Goal: Find specific page/section: Find specific page/section

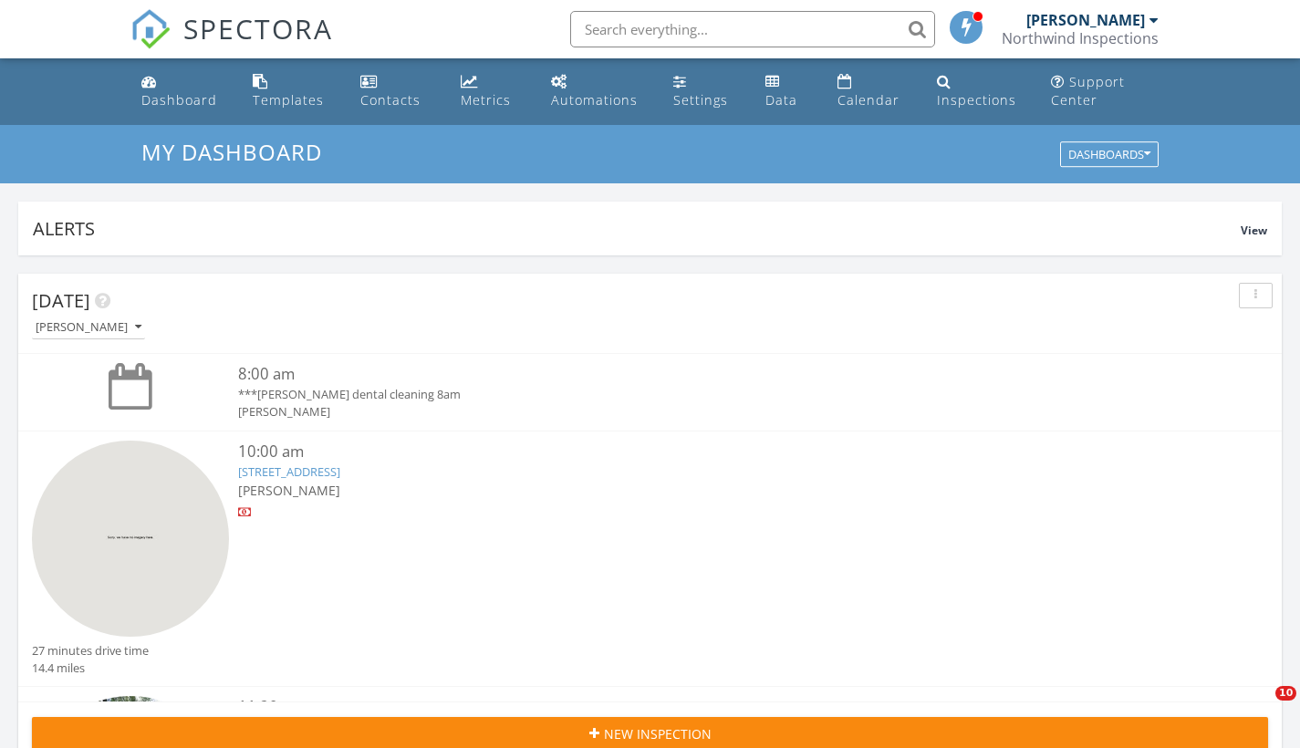
scroll to position [1981, 0]
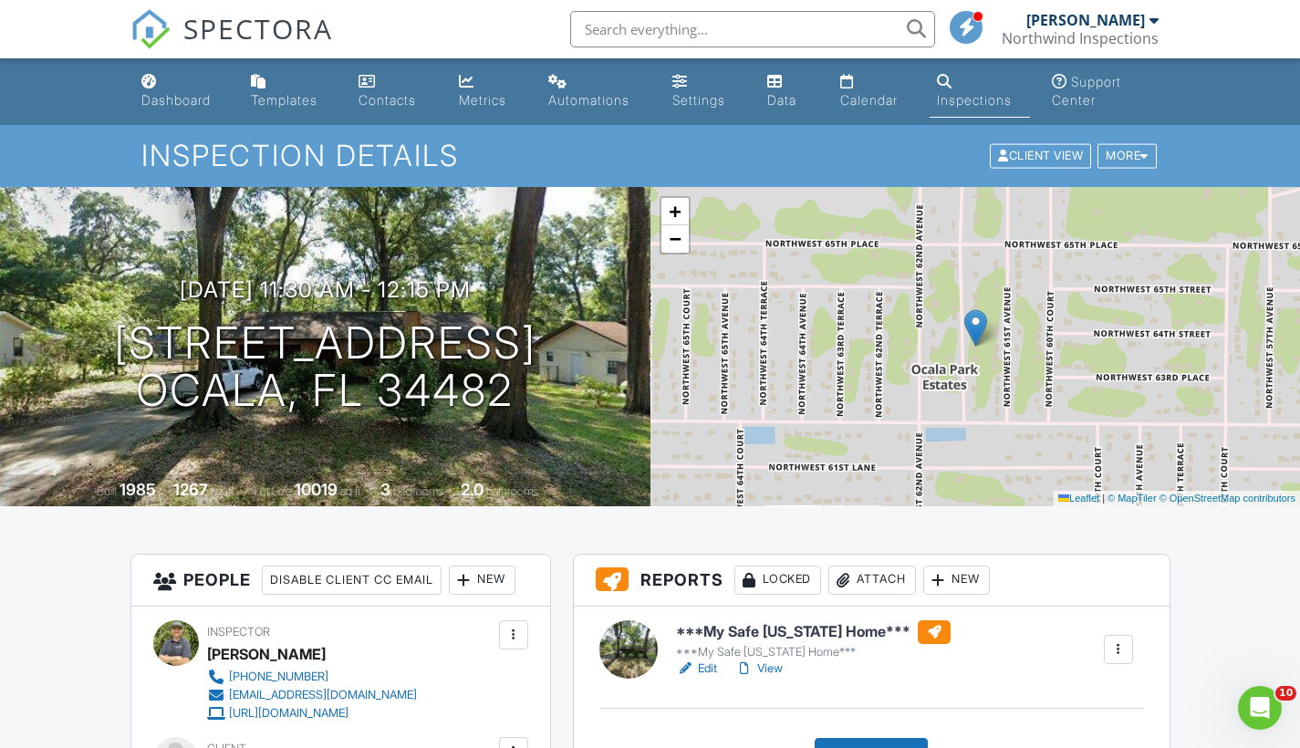
click at [713, 668] on link "Edit" at bounding box center [696, 669] width 41 height 18
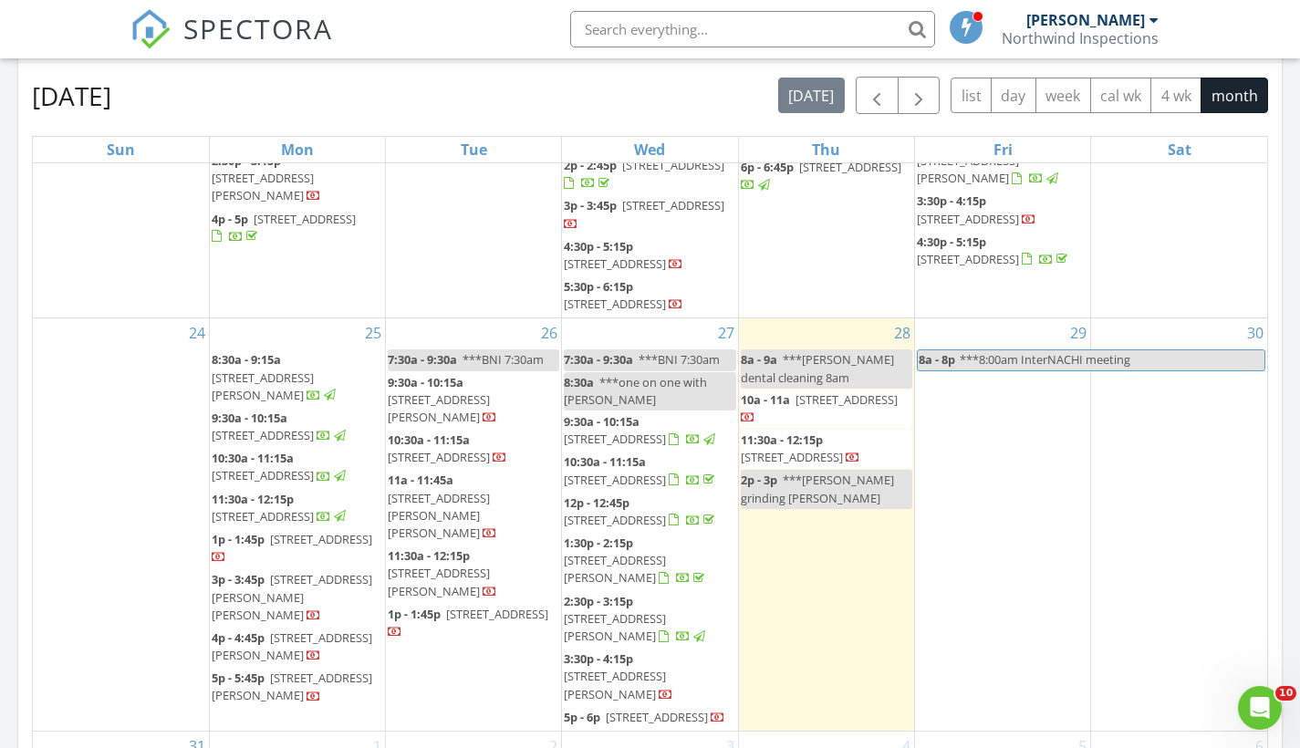
scroll to position [832, 0]
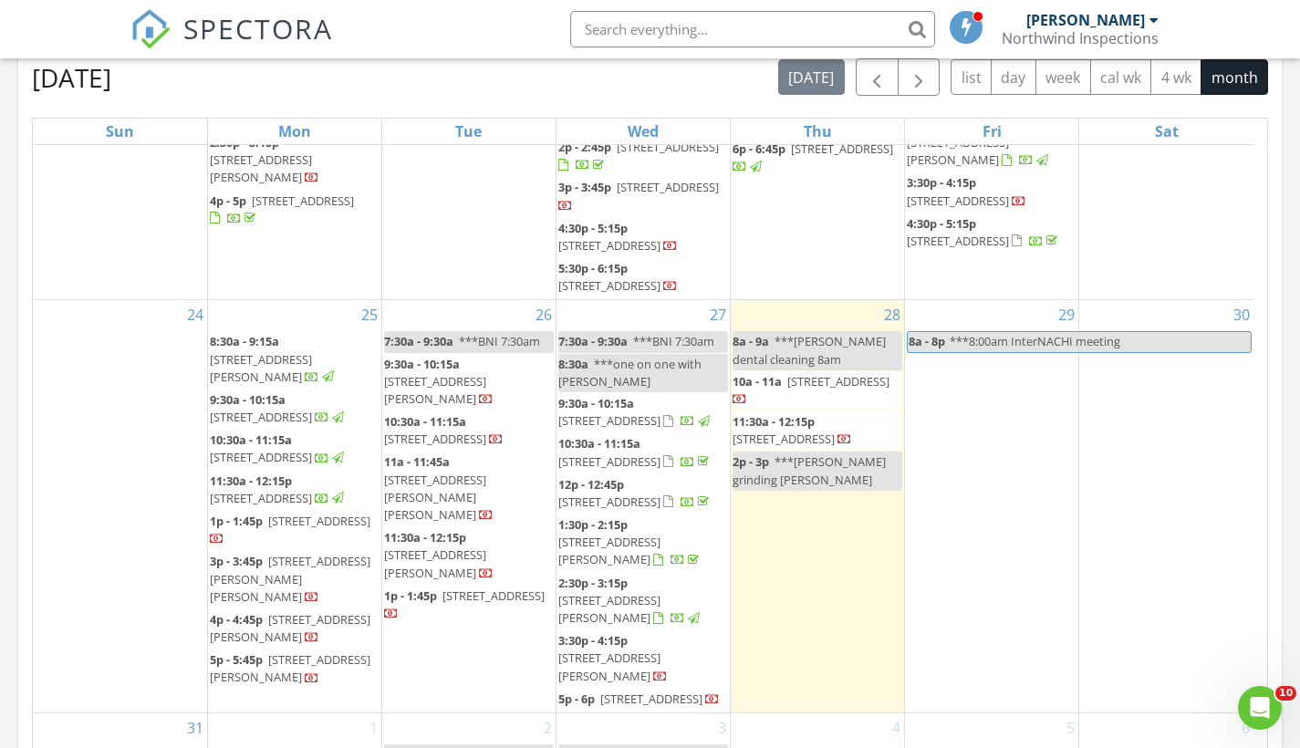
click at [804, 431] on span "6391 NW 61st Ct, Ocala 34482" at bounding box center [784, 439] width 102 height 16
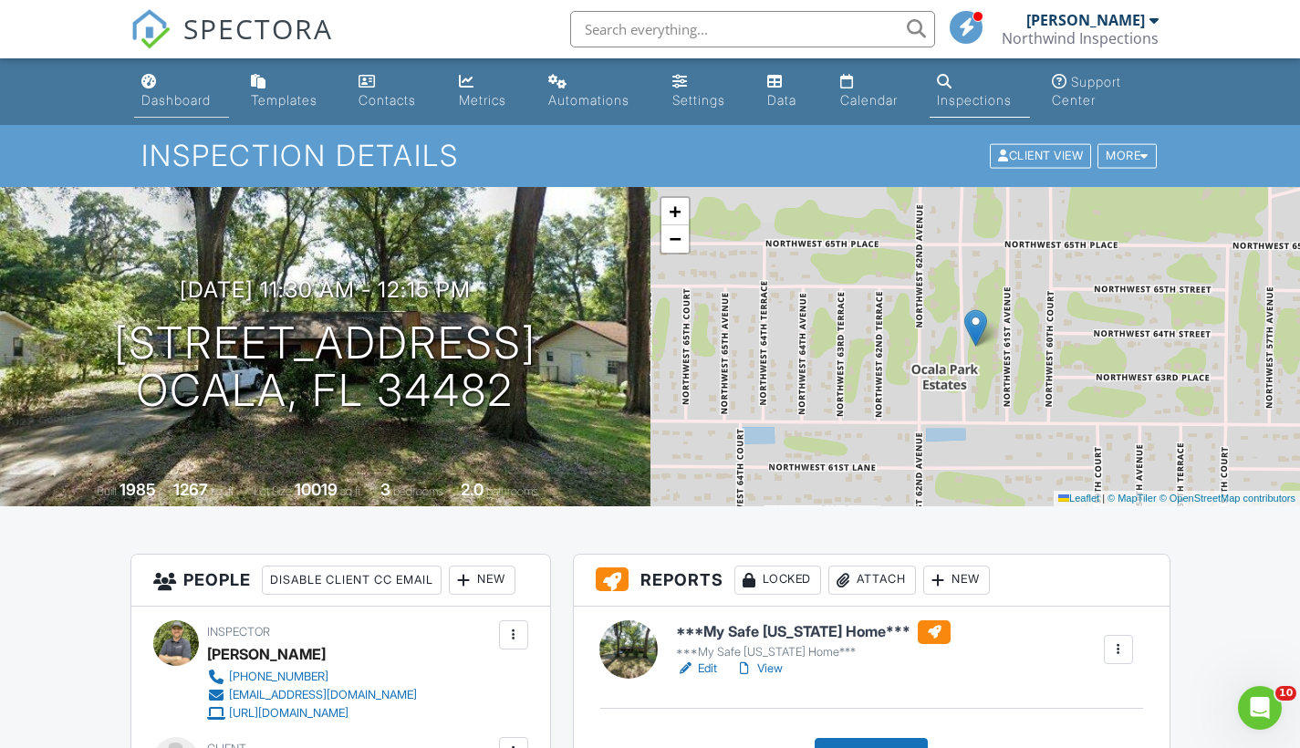
click at [181, 99] on div "Dashboard" at bounding box center [175, 100] width 69 height 16
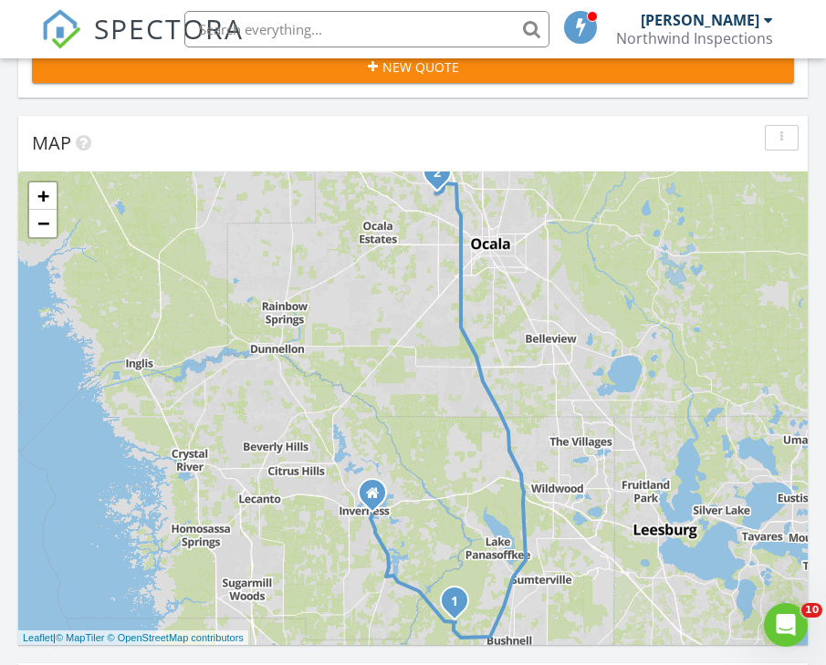
scroll to position [9, 9]
click at [329, 26] on input "text" at bounding box center [366, 29] width 365 height 36
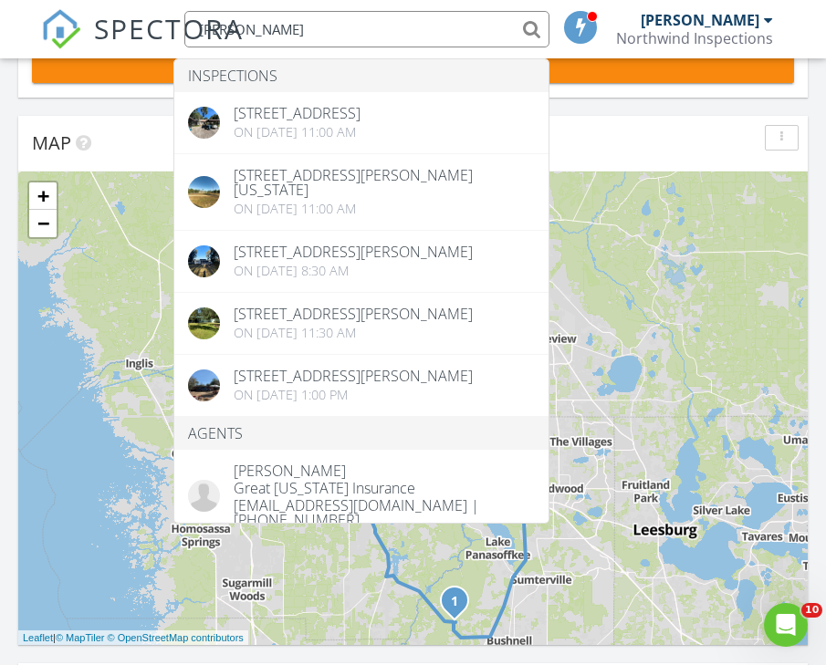
type input "McCoy"
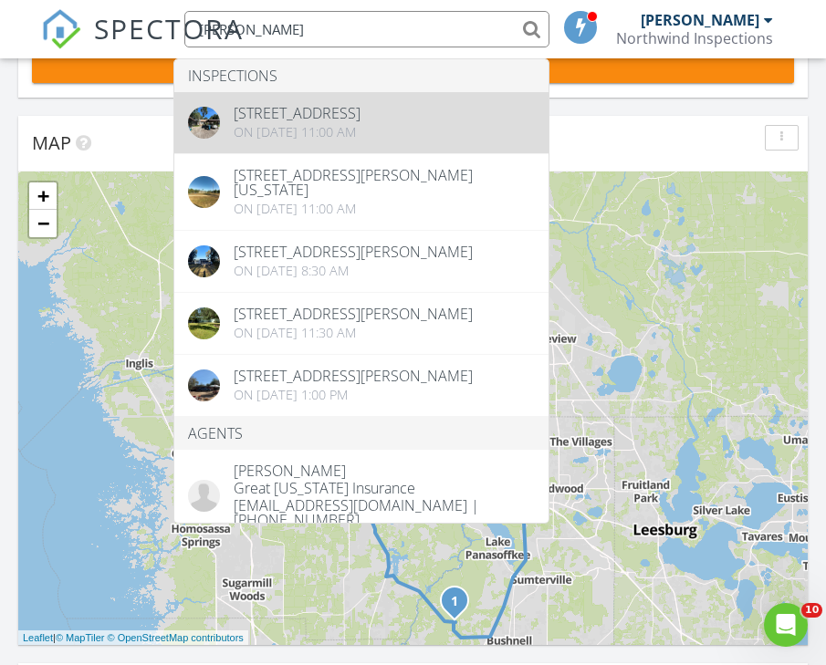
drag, startPoint x: 329, startPoint y: 26, endPoint x: 368, endPoint y: 133, distance: 114.3
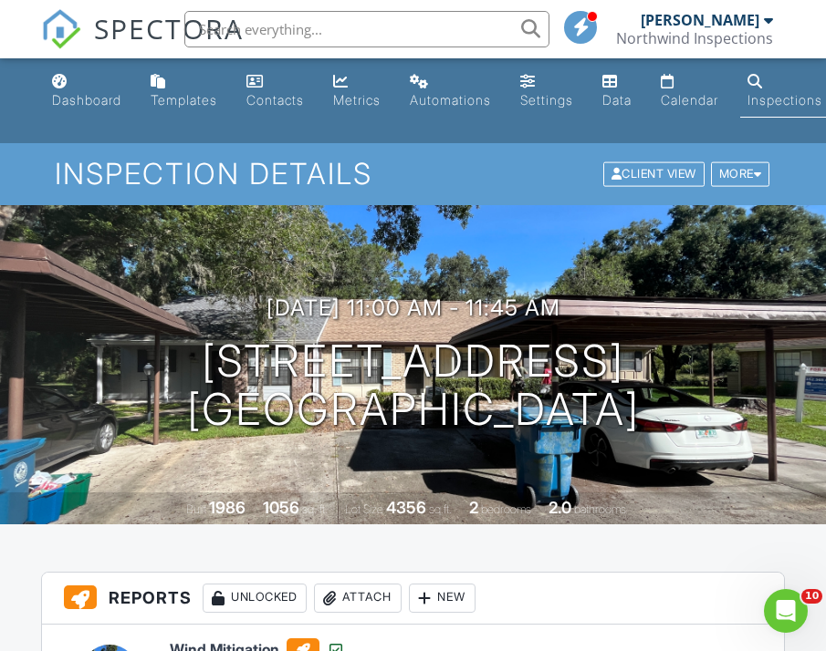
click at [292, 34] on input "text" at bounding box center [366, 29] width 365 height 36
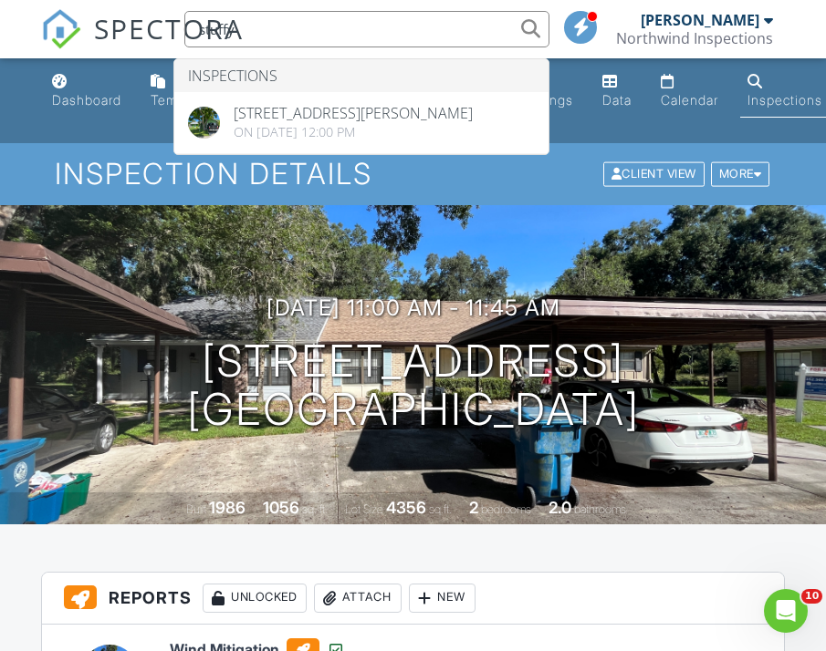
type input "stuffy"
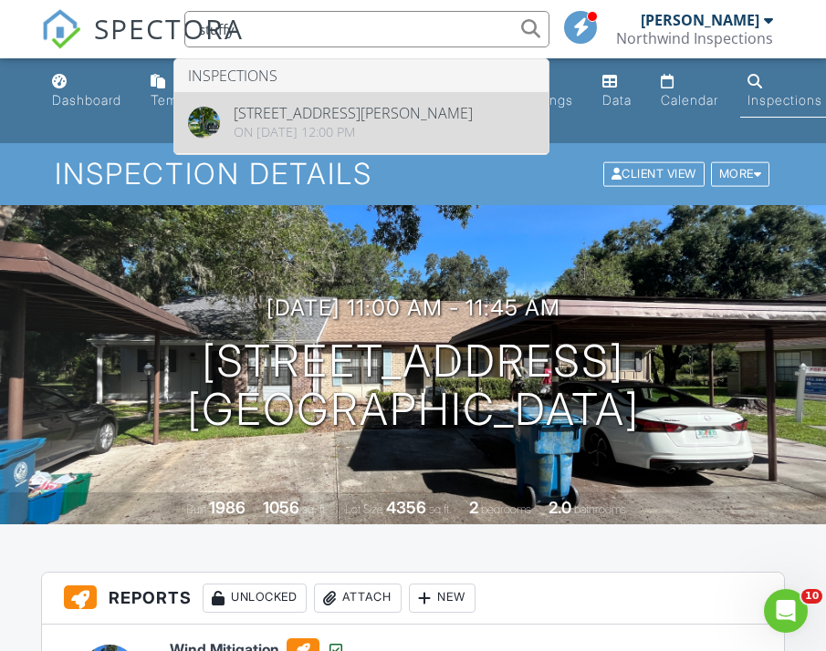
drag, startPoint x: 292, startPoint y: 34, endPoint x: 349, endPoint y: 126, distance: 108.1
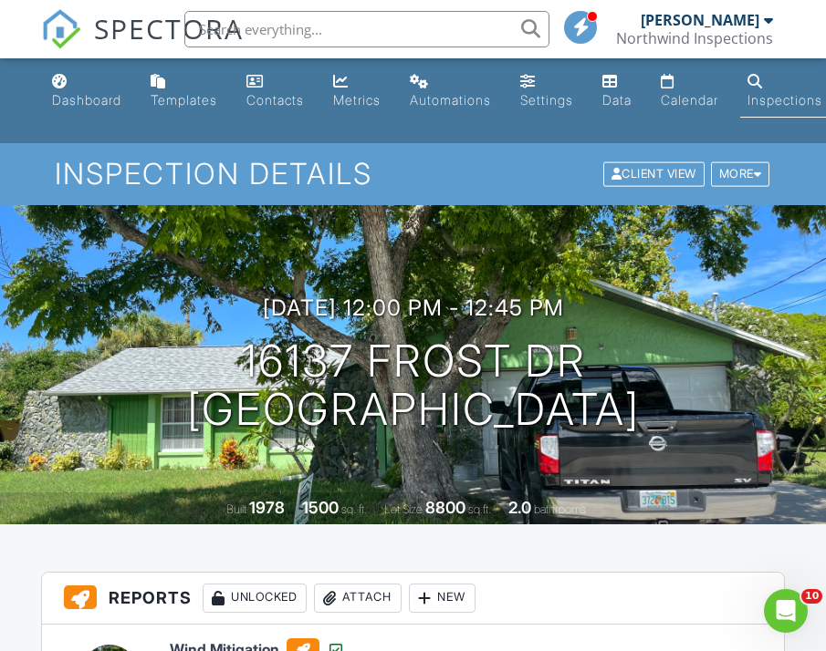
click at [303, 29] on input "text" at bounding box center [366, 29] width 365 height 36
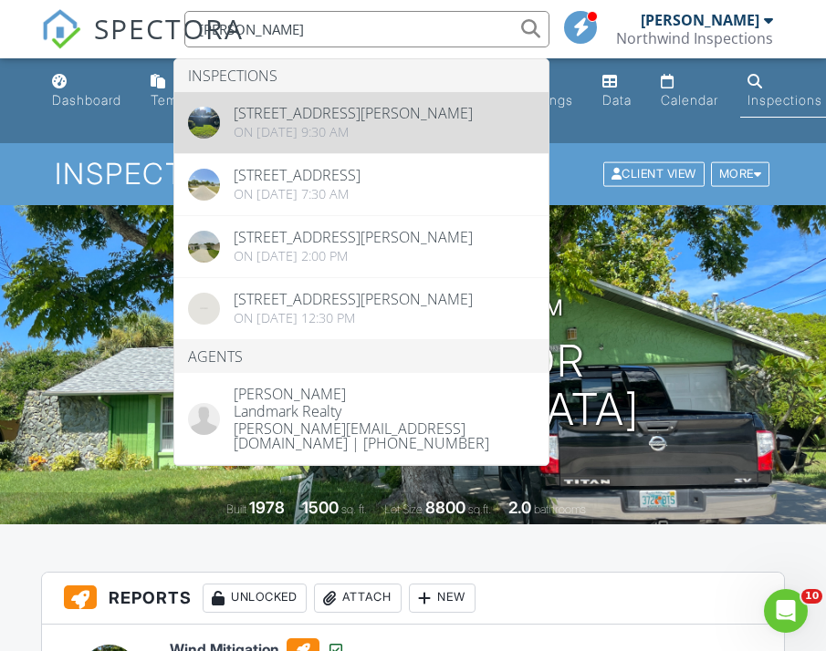
type input "chapman"
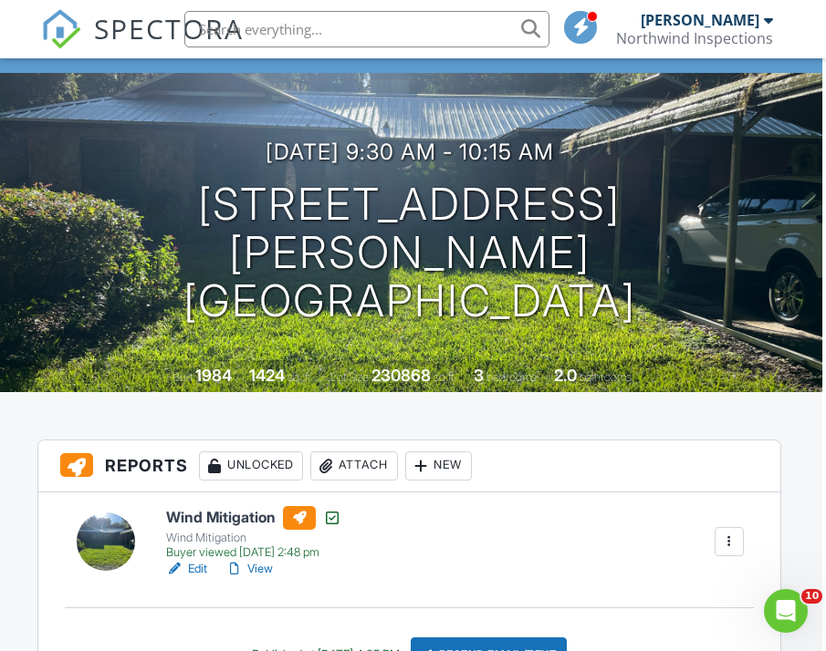
scroll to position [115, 4]
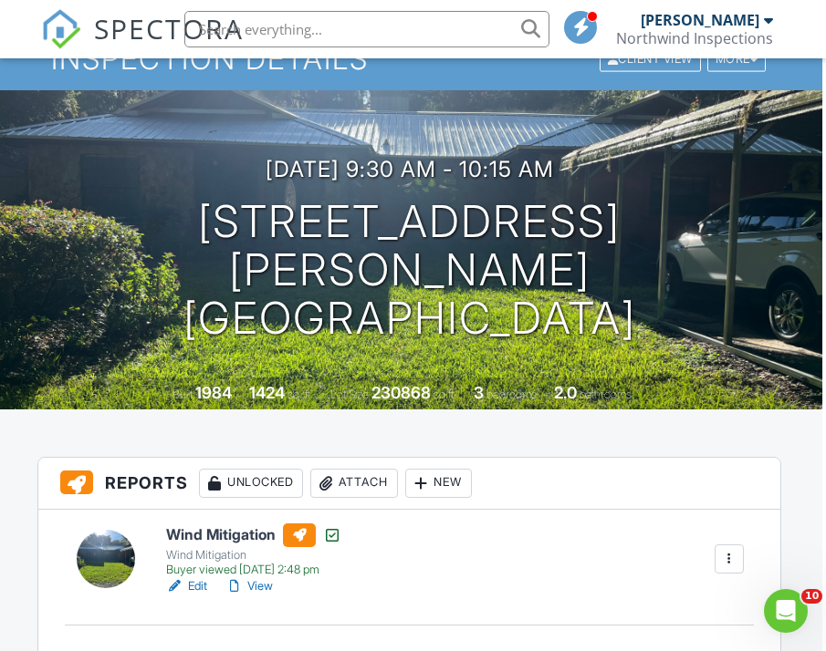
click at [332, 31] on input "text" at bounding box center [366, 29] width 365 height 36
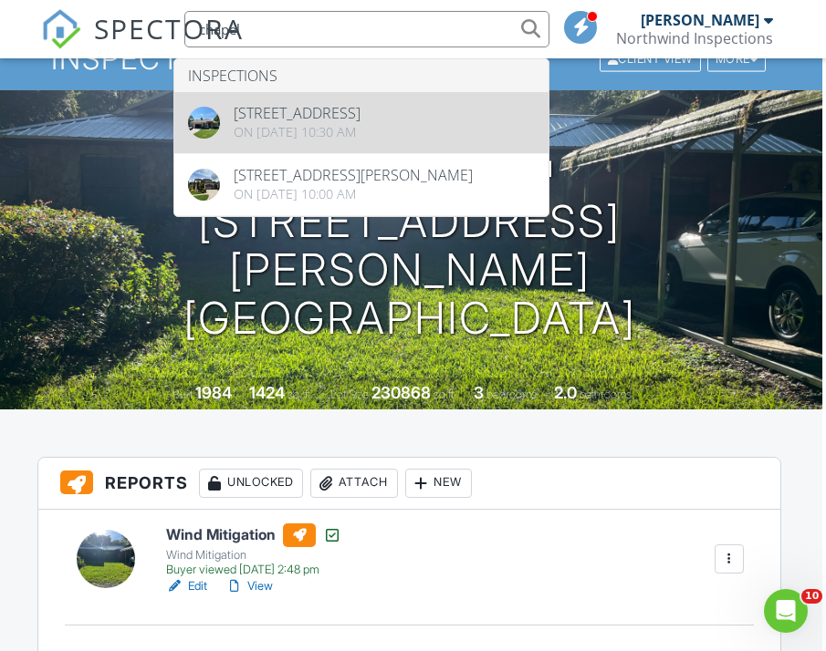
type input "chapel"
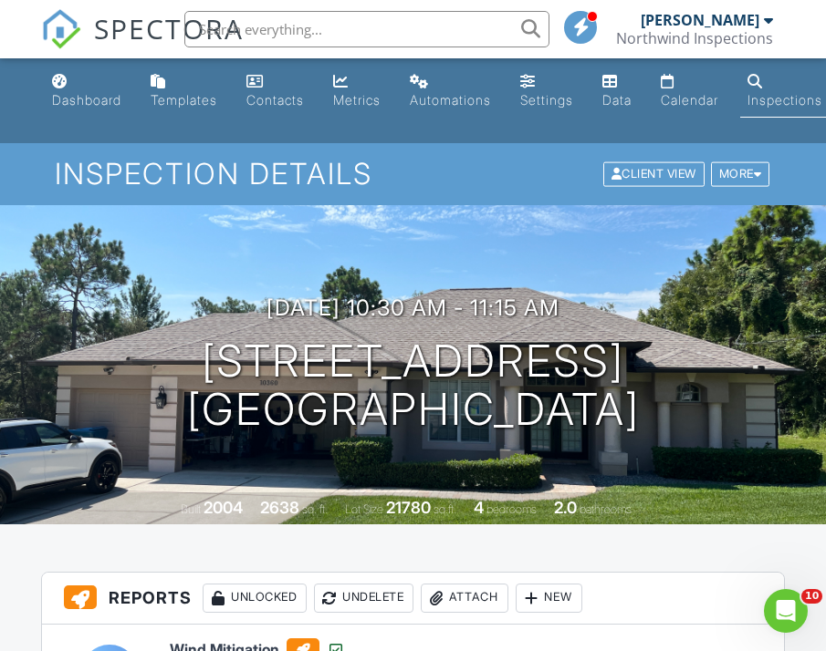
click at [272, 27] on input "text" at bounding box center [366, 29] width 365 height 36
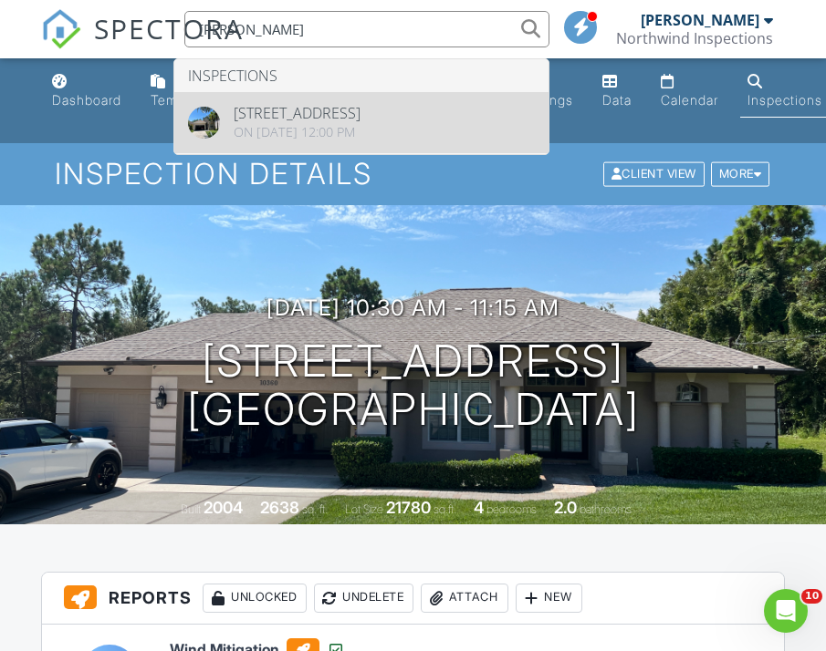
type input "estevez"
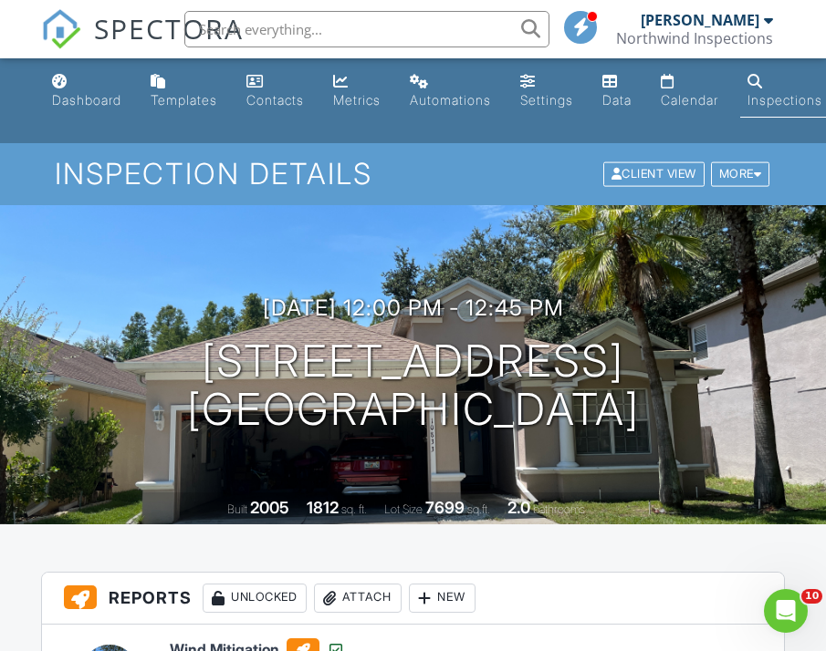
click at [283, 24] on input "text" at bounding box center [366, 29] width 365 height 36
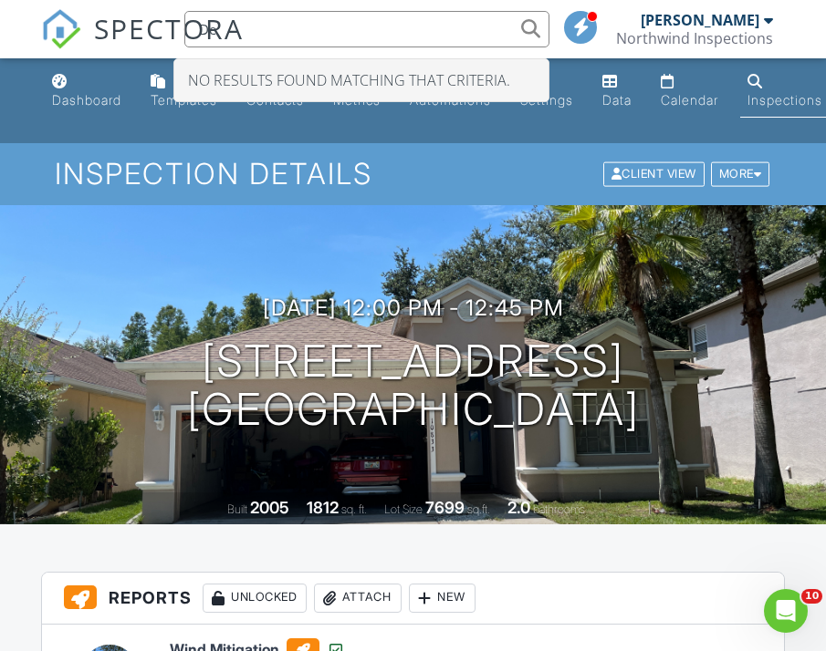
type input "D"
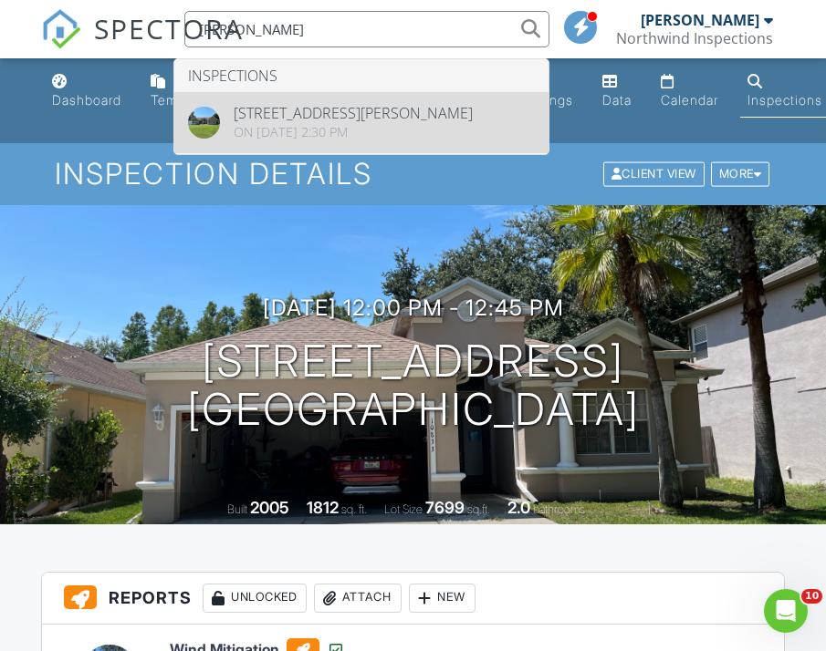
type input "[PERSON_NAME]"
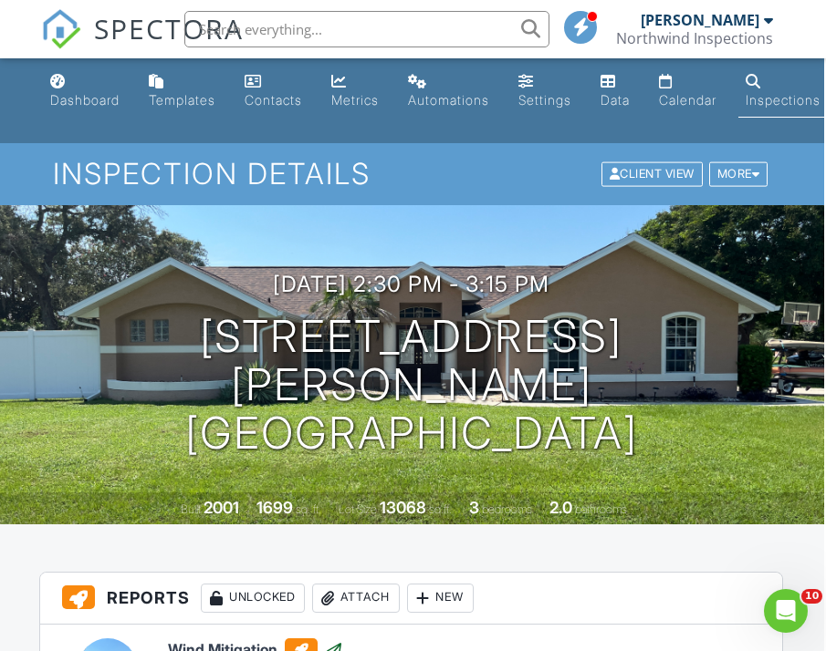
scroll to position [0, 2]
click at [334, 36] on input "text" at bounding box center [366, 29] width 365 height 36
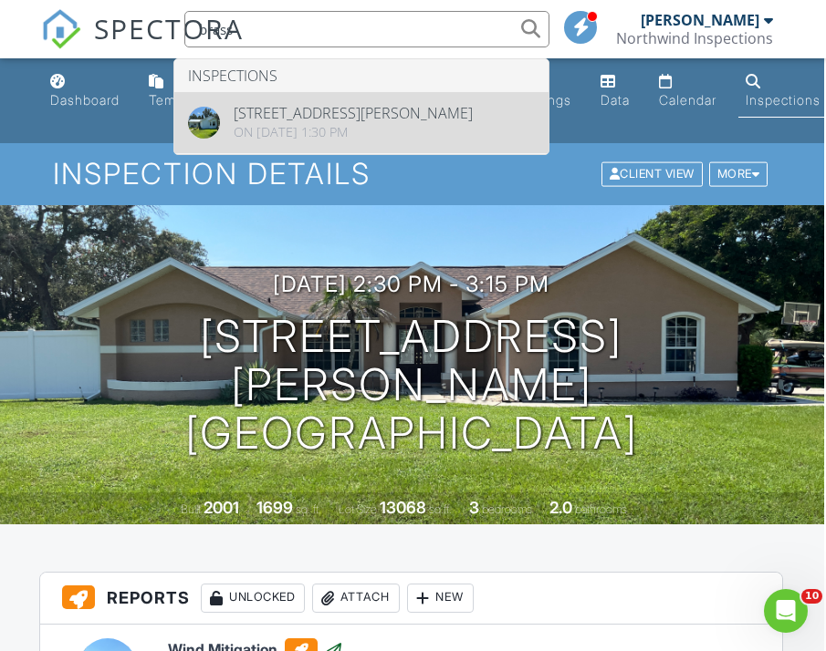
type input "brass"
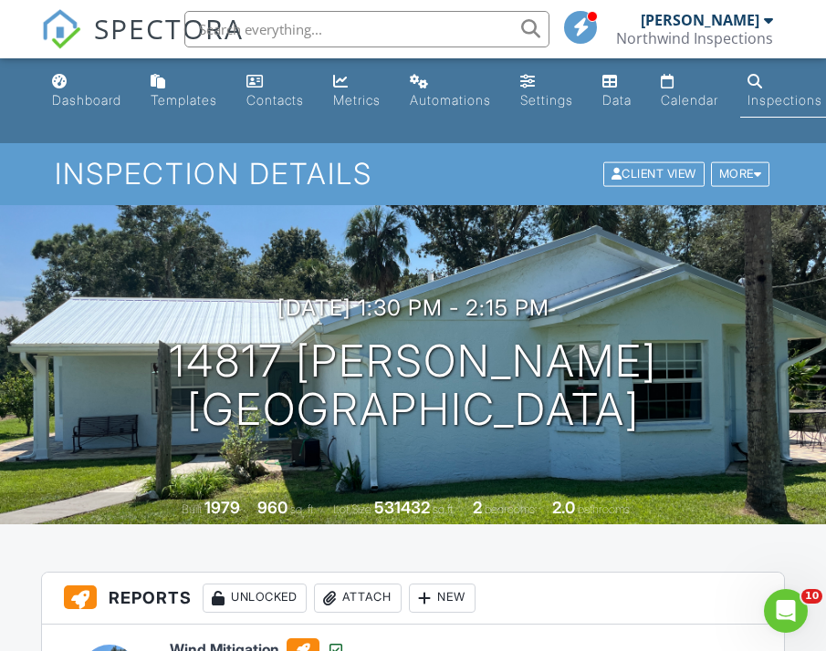
click at [334, 24] on input "text" at bounding box center [366, 29] width 365 height 36
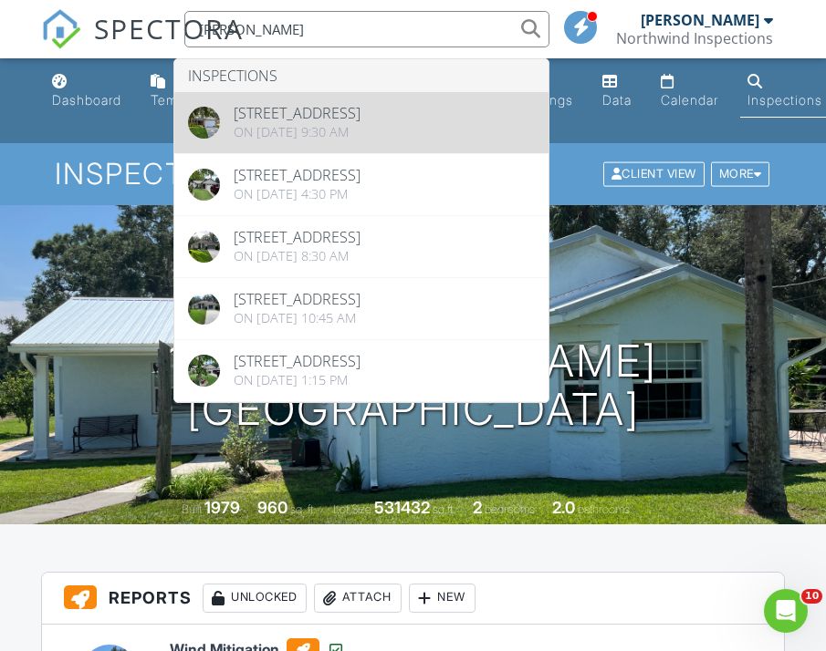
type input "metzger"
